Goal: Check status: Check status

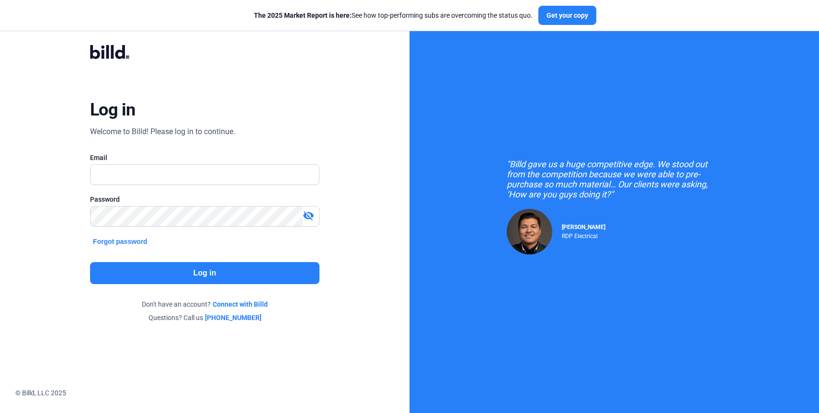
click at [196, 185] on div at bounding box center [205, 174] width 230 height 21
click at [197, 175] on input "text" at bounding box center [200, 175] width 218 height 20
type input "[EMAIL_ADDRESS][DOMAIN_NAME]"
click at [202, 278] on button "Log in" at bounding box center [205, 273] width 230 height 22
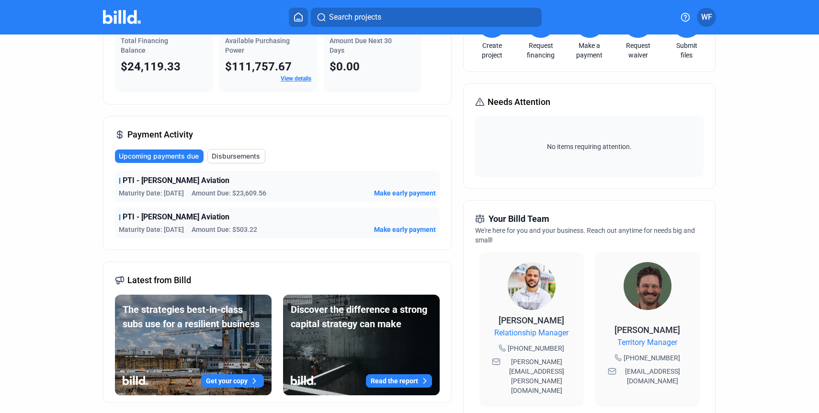
scroll to position [78, 0]
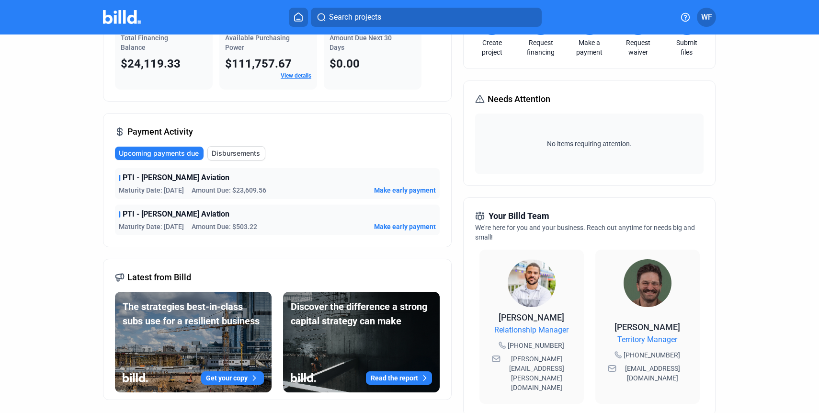
click at [143, 179] on span "PTI - [PERSON_NAME] Aviation" at bounding box center [176, 178] width 107 height 12
click at [163, 194] on span "Maturity Date: [DATE]" at bounding box center [151, 190] width 65 height 10
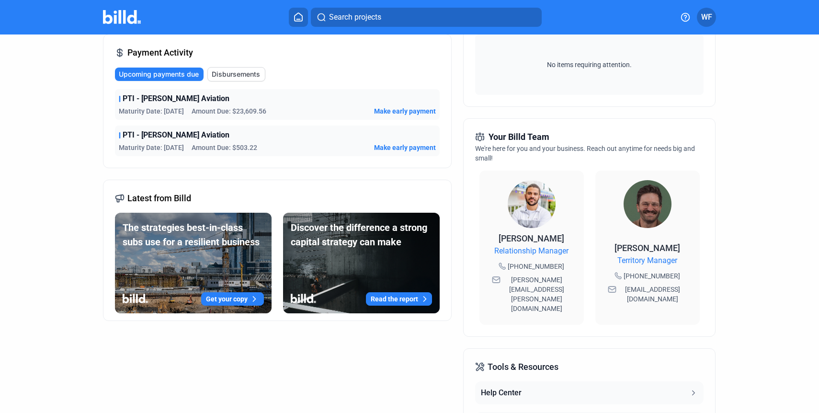
scroll to position [0, 0]
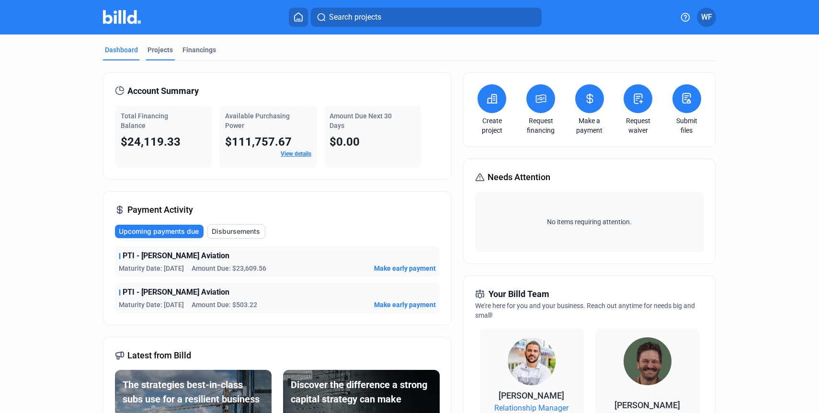
click at [165, 51] on div "Projects" at bounding box center [160, 50] width 25 height 10
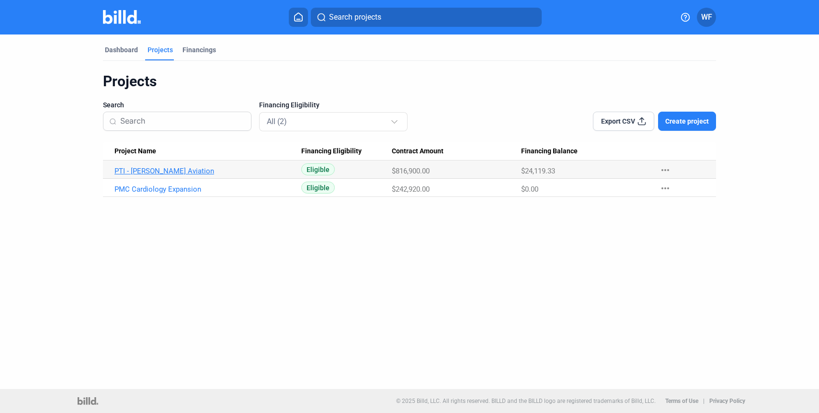
click at [151, 174] on link "PTI - [PERSON_NAME] Aviation" at bounding box center [208, 171] width 187 height 9
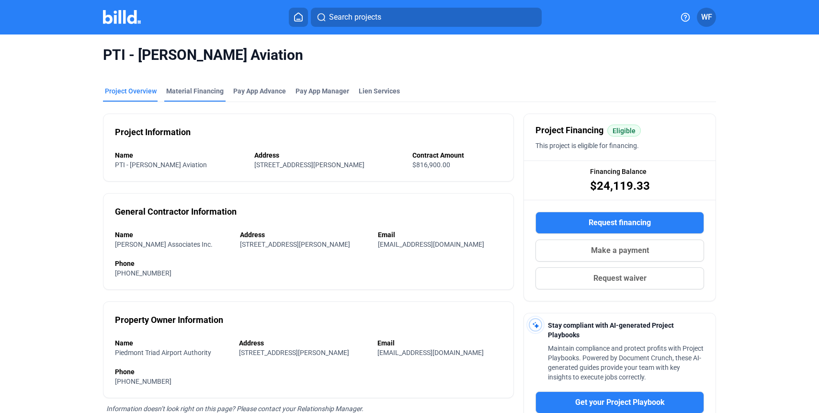
click at [219, 90] on div "Material Financing" at bounding box center [194, 93] width 61 height 15
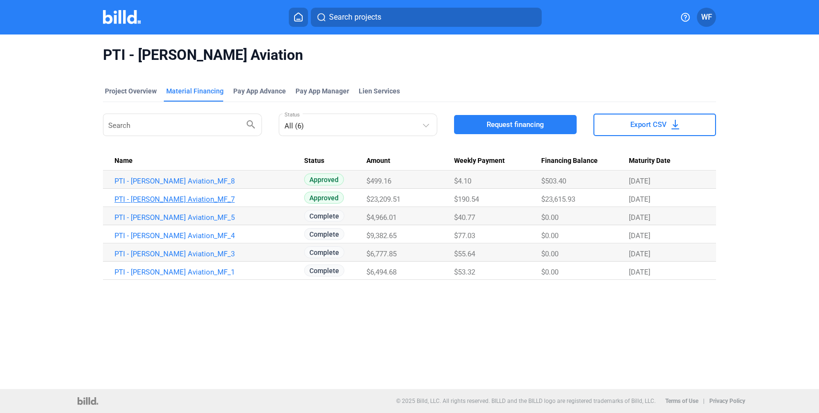
click at [159, 198] on link "PTI - [PERSON_NAME] Aviation_MF_7" at bounding box center [208, 199] width 187 height 9
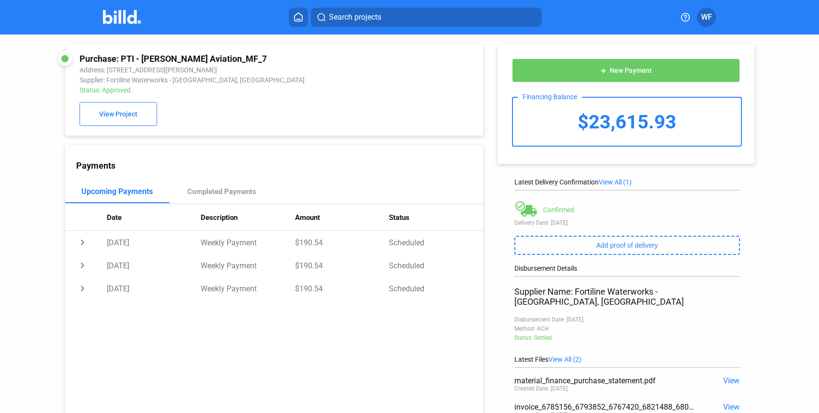
click at [710, 15] on span "WF" at bounding box center [707, 18] width 11 height 12
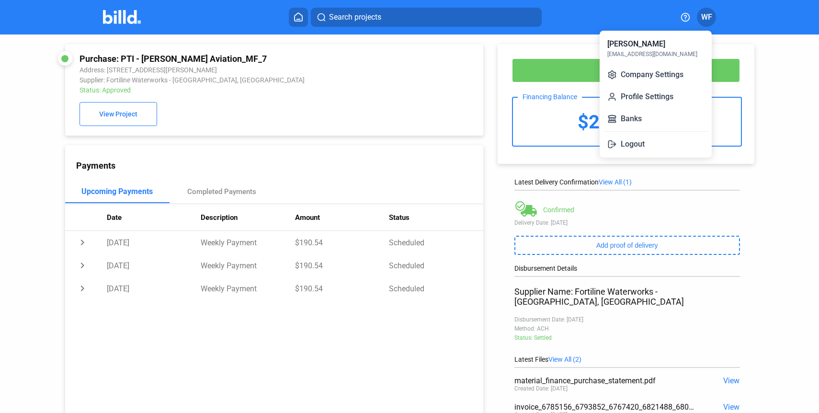
click at [768, 206] on div at bounding box center [409, 206] width 819 height 413
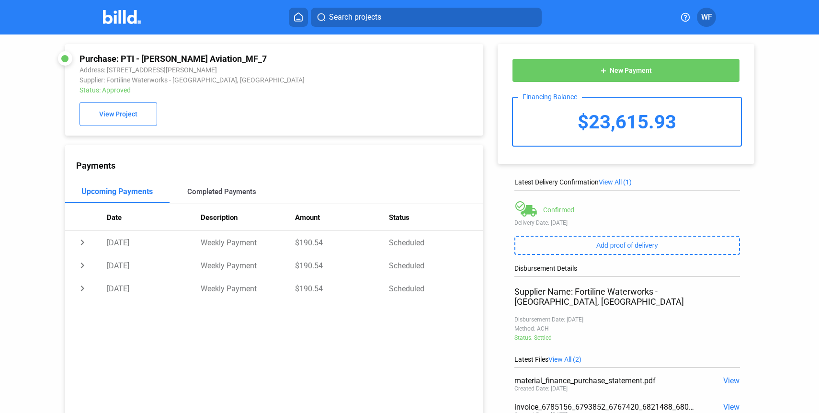
click at [211, 188] on div "Completed Payments" at bounding box center [221, 191] width 69 height 9
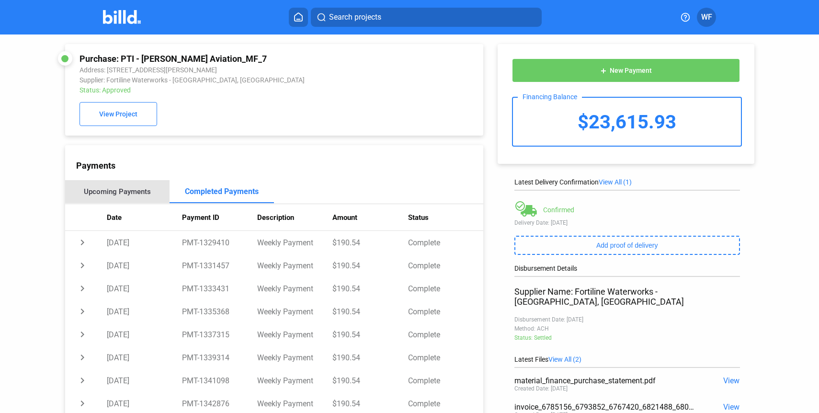
click at [127, 192] on div "Upcoming Payments" at bounding box center [117, 191] width 67 height 9
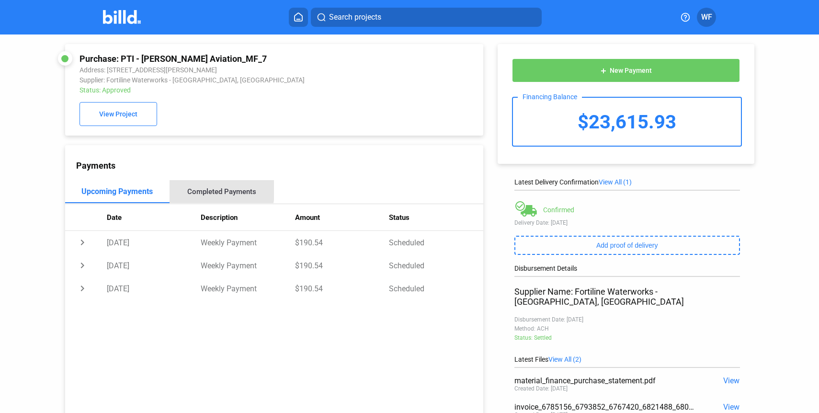
click at [208, 191] on div "Completed Payments" at bounding box center [221, 191] width 69 height 9
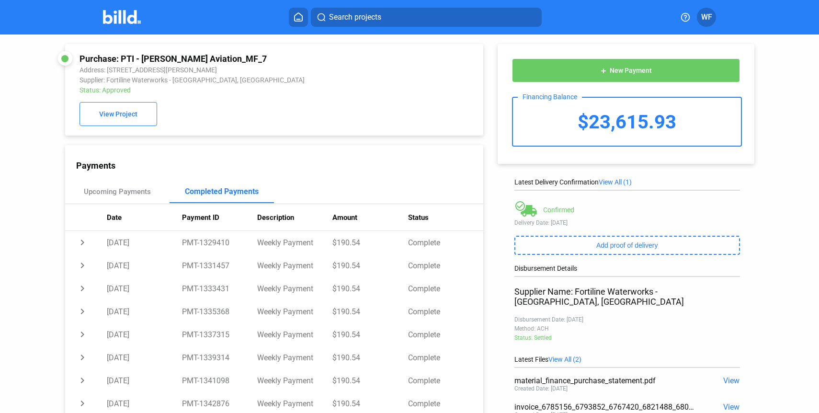
click at [300, 19] on icon at bounding box center [299, 17] width 8 height 8
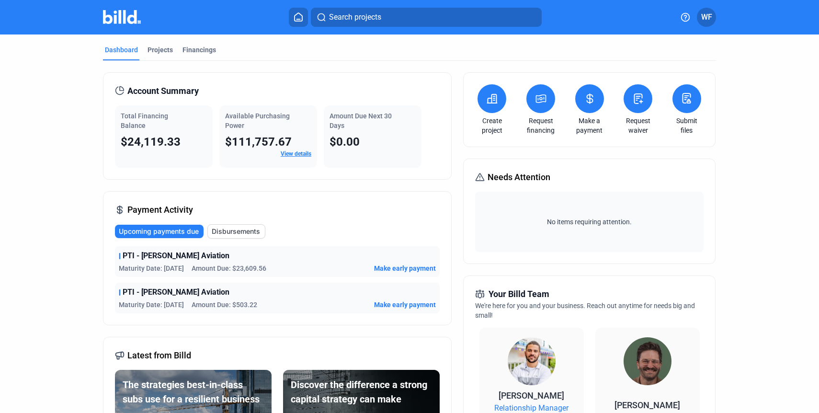
click at [398, 14] on button "Search projects" at bounding box center [426, 17] width 231 height 19
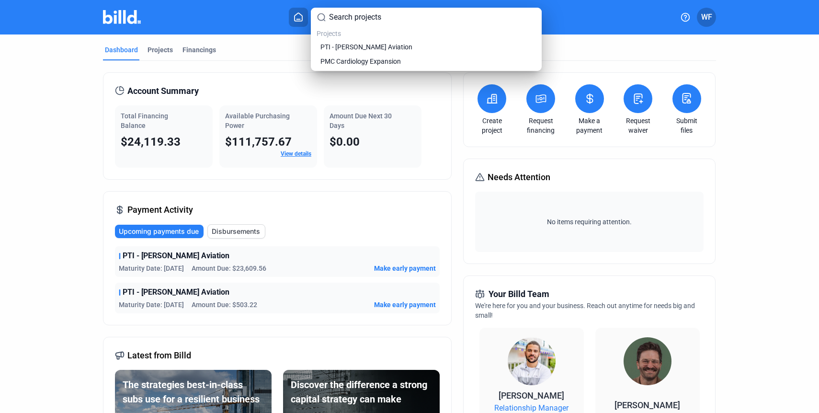
click at [672, 45] on div at bounding box center [409, 206] width 819 height 413
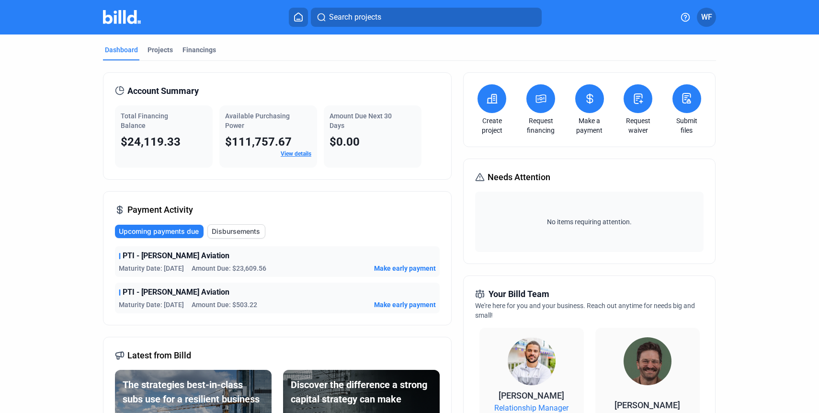
click at [300, 14] on icon at bounding box center [299, 17] width 8 height 8
click at [300, 21] on button at bounding box center [298, 17] width 19 height 19
click at [297, 16] on icon at bounding box center [299, 16] width 10 height 9
click at [394, 12] on button "Search projects" at bounding box center [426, 17] width 231 height 19
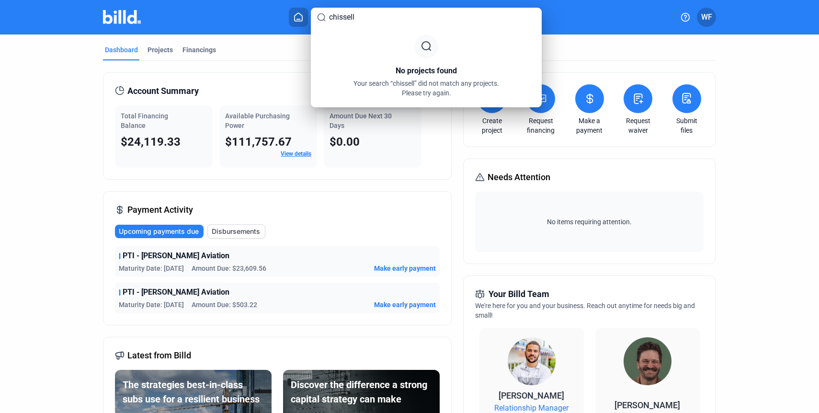
type input "chissell"
click at [669, 181] on div at bounding box center [409, 206] width 819 height 413
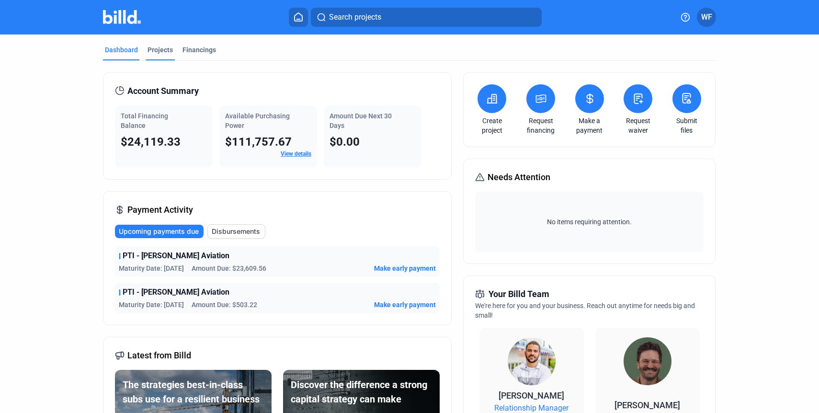
click at [166, 53] on div "Projects" at bounding box center [160, 50] width 25 height 10
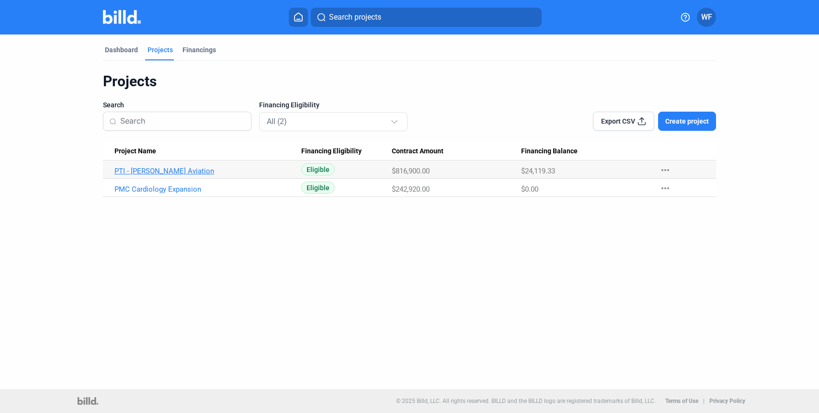
click at [164, 173] on link "PTI - [PERSON_NAME] Aviation" at bounding box center [208, 171] width 187 height 9
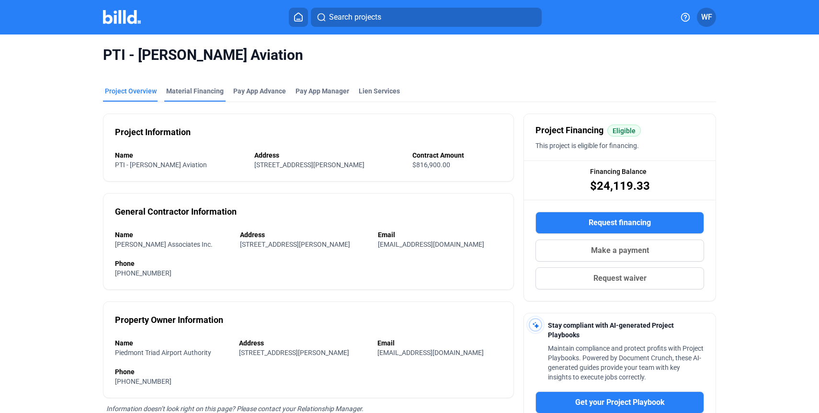
click at [208, 94] on div "Material Financing" at bounding box center [195, 91] width 58 height 10
